Goal: Communication & Community: Answer question/provide support

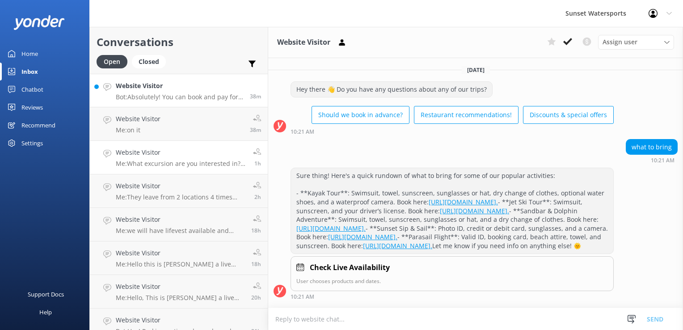
scroll to position [114, 0]
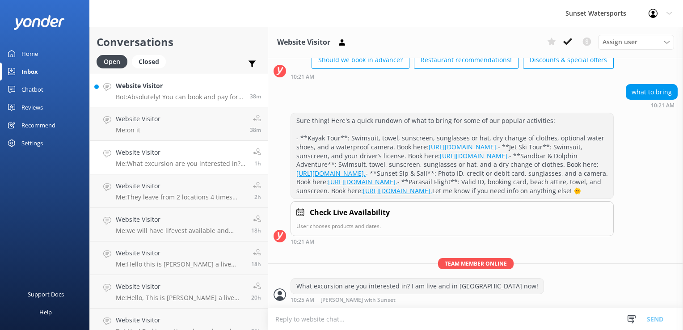
click at [198, 98] on p "Bot: Absolutely! You can book and pay for your sister-in-law and her friend to …" at bounding box center [179, 97] width 127 height 8
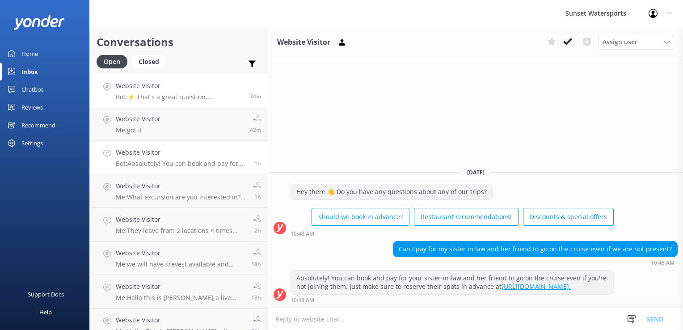
click at [163, 88] on h4 "Website Visitor" at bounding box center [179, 86] width 127 height 10
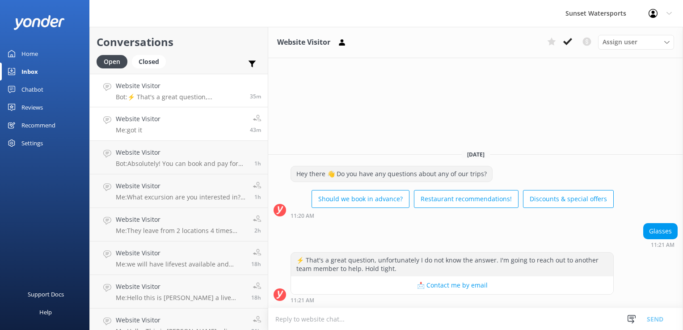
click at [175, 123] on link "Website Visitor Me: got it 43m" at bounding box center [179, 124] width 178 height 34
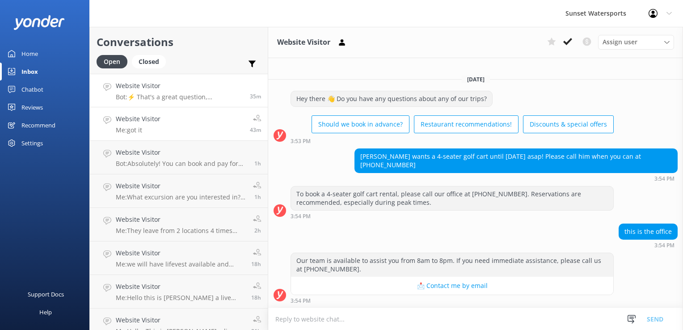
scroll to position [14551, 0]
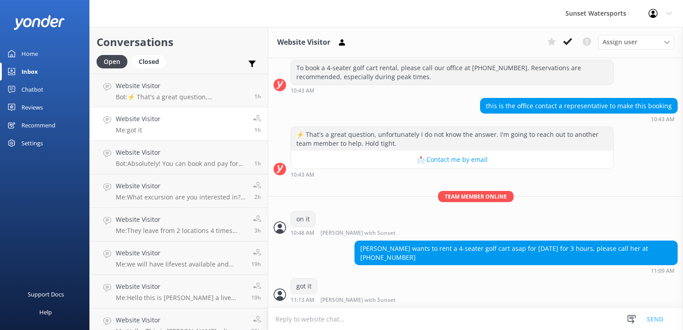
click at [153, 132] on p "Me: got it" at bounding box center [138, 130] width 45 height 8
click at [204, 90] on h4 "Website Visitor" at bounding box center [182, 86] width 132 height 10
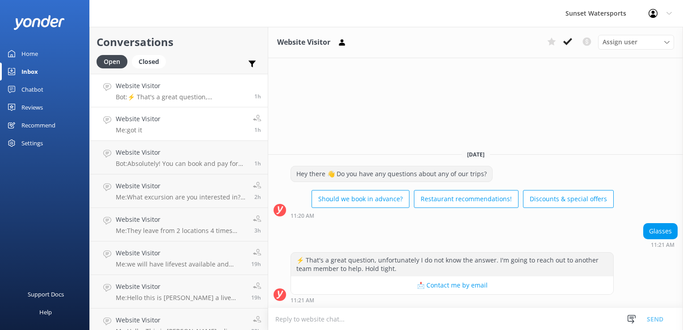
click at [142, 128] on p "Me: got it" at bounding box center [138, 130] width 45 height 8
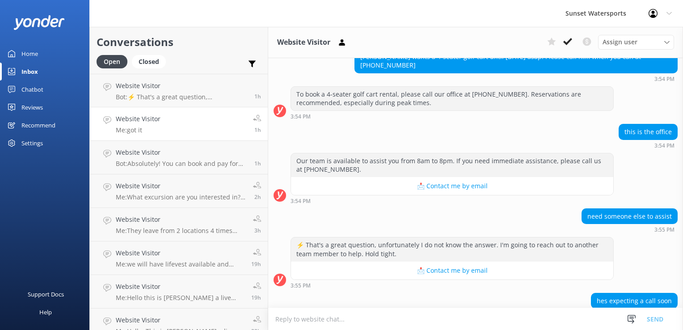
scroll to position [14551, 0]
